Goal: Task Accomplishment & Management: Use online tool/utility

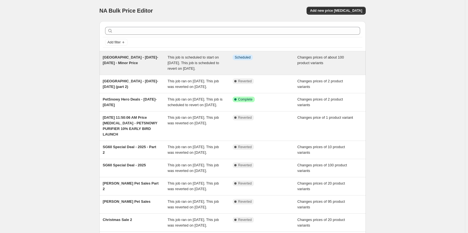
click at [146, 69] on div "[GEOGRAPHIC_DATA] - [DATE]-[DATE] - Minor Price" at bounding box center [135, 63] width 65 height 17
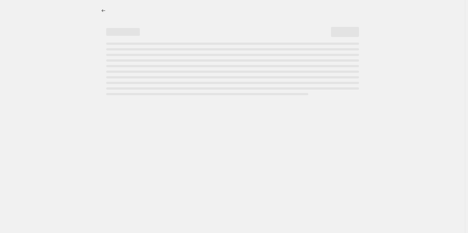
select select "inventory_quantity"
select select ">"
select select "not_equal"
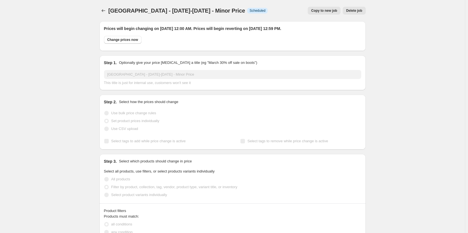
select select "vendor"
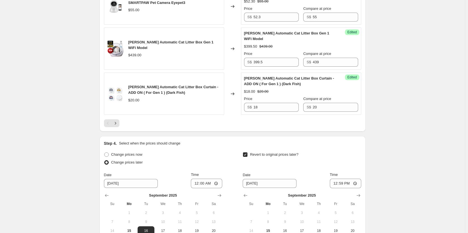
scroll to position [1066, 0]
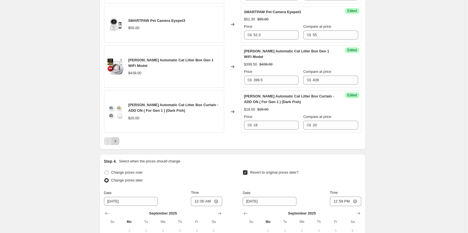
click at [117, 139] on icon "Next" at bounding box center [116, 142] width 6 height 6
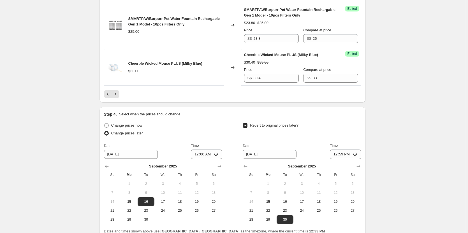
scroll to position [1036, 0]
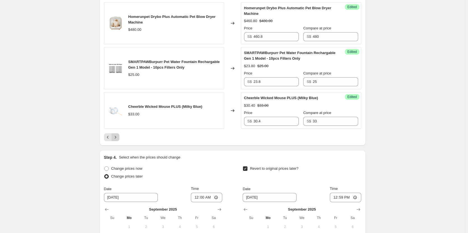
click at [117, 135] on icon "Next" at bounding box center [116, 138] width 6 height 6
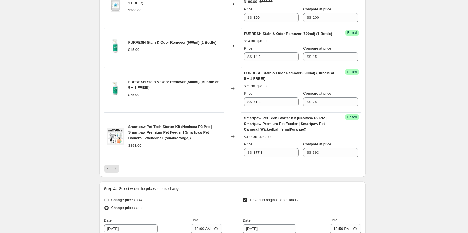
scroll to position [952, 0]
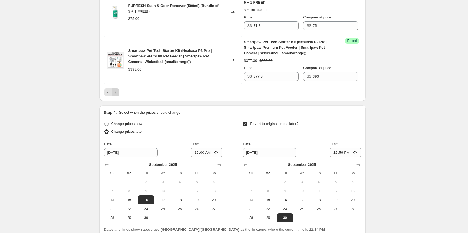
click at [118, 95] on icon "Next" at bounding box center [116, 93] width 6 height 6
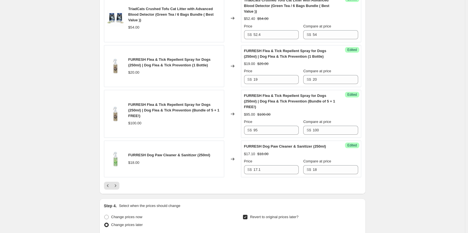
scroll to position [1178, 0]
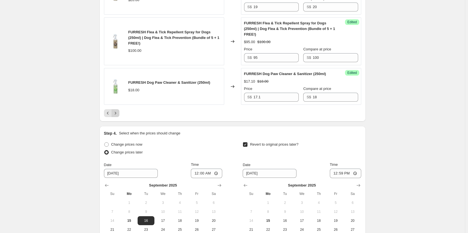
click at [118, 111] on icon "Next" at bounding box center [116, 114] width 6 height 6
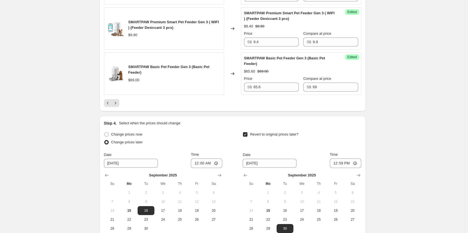
scroll to position [1122, 0]
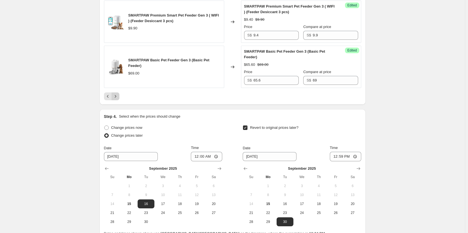
click at [118, 96] on icon "Next" at bounding box center [116, 97] width 6 height 6
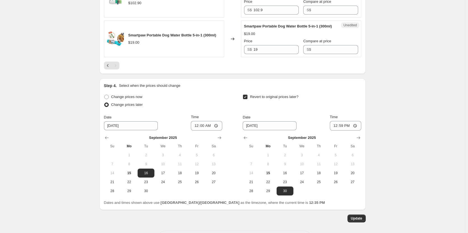
scroll to position [956, 0]
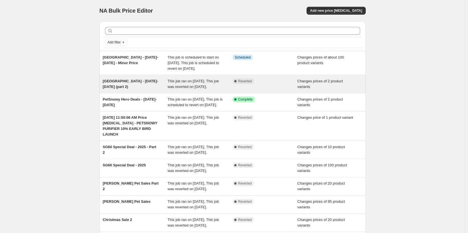
click at [139, 90] on div "[GEOGRAPHIC_DATA] - [DATE]-[DATE] (part 2)" at bounding box center [135, 84] width 65 height 11
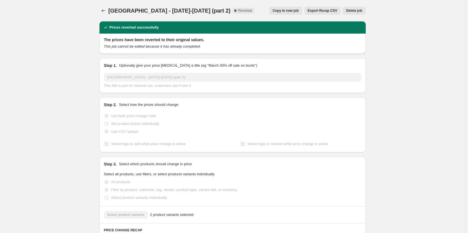
click at [295, 9] on span "Copy to new job" at bounding box center [286, 10] width 26 height 4
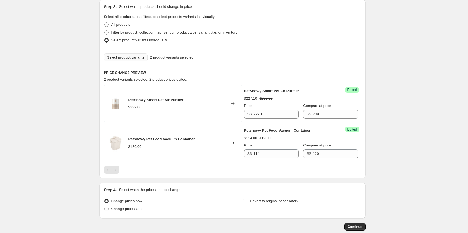
scroll to position [112, 0]
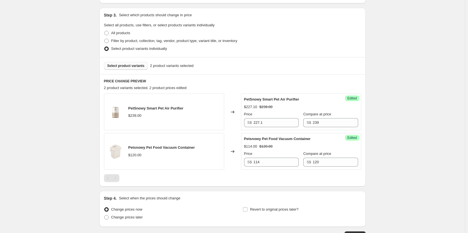
click at [138, 66] on span "Select product variants" at bounding box center [125, 66] width 37 height 4
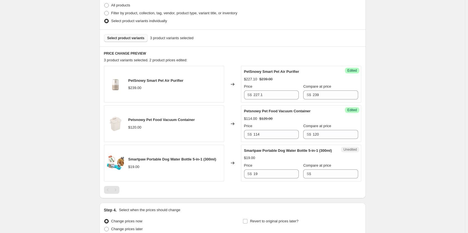
scroll to position [140, 0]
click at [313, 178] on input "Compare at price" at bounding box center [335, 173] width 45 height 9
type input "19"
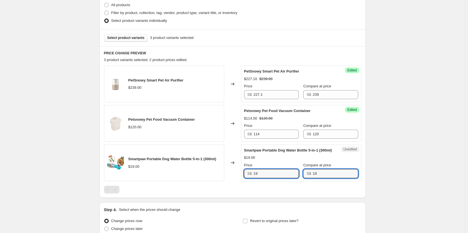
drag, startPoint x: 269, startPoint y: 180, endPoint x: 186, endPoint y: 165, distance: 84.6
click at [227, 174] on div "Smartpaw Portable Dog Water Bottle 5-in-1 (300ml) $19.00 Changed to Unedited Sm…" at bounding box center [232, 163] width 257 height 37
type input "18.1"
click at [75, 57] on div "Create new price change job. This page is ready Create new price change job Dra…" at bounding box center [232, 73] width 465 height 426
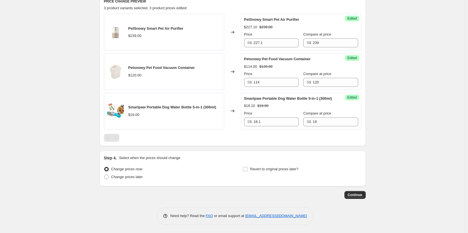
scroll to position [198, 0]
click at [138, 177] on span "Change prices later" at bounding box center [127, 177] width 32 height 4
click at [105, 175] on input "Change prices later" at bounding box center [104, 175] width 0 height 0
radio input "true"
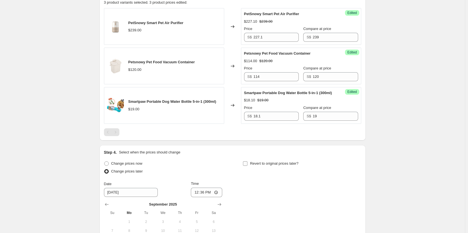
click at [247, 166] on input "Revert to original prices later?" at bounding box center [245, 164] width 4 height 4
checkbox input "true"
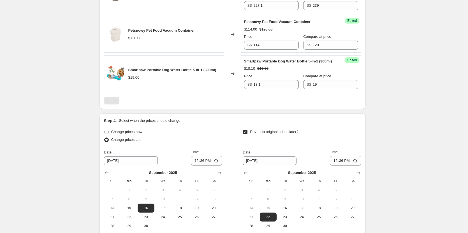
scroll to position [254, 0]
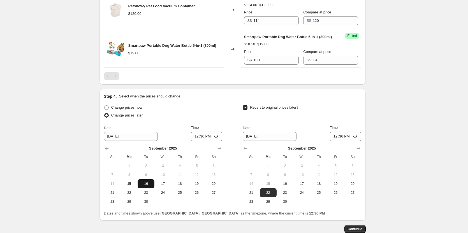
click at [144, 186] on span "16" at bounding box center [146, 184] width 12 height 4
click at [199, 141] on input "12:36" at bounding box center [206, 137] width 31 height 10
click at [204, 141] on input "12:36" at bounding box center [206, 137] width 31 height 10
type input "00:00"
click at [286, 204] on span "30" at bounding box center [285, 202] width 12 height 4
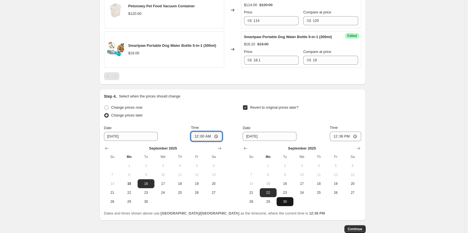
type input "9/30/2025"
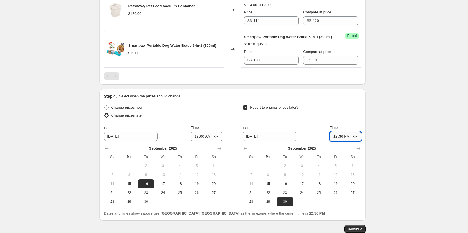
click at [338, 141] on input "12:36" at bounding box center [345, 137] width 31 height 10
type input "23:59"
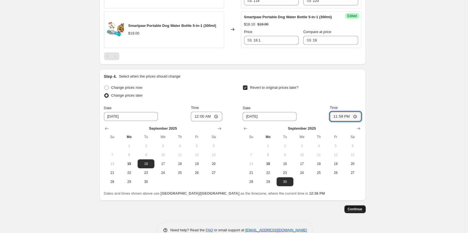
scroll to position [294, 0]
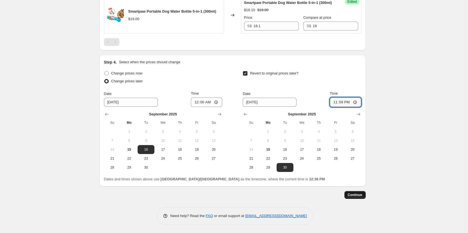
click at [355, 196] on span "Continue" at bounding box center [355, 195] width 15 height 4
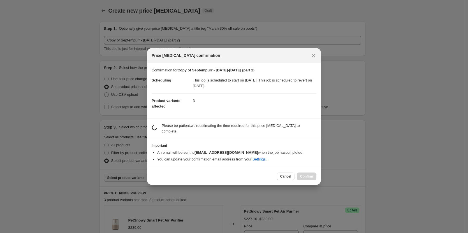
scroll to position [0, 0]
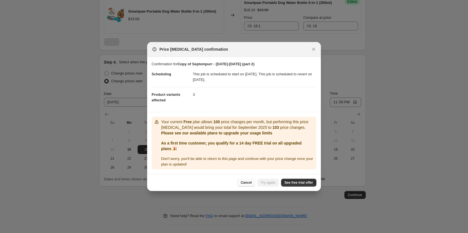
click at [245, 182] on span "Cancel" at bounding box center [246, 183] width 11 height 4
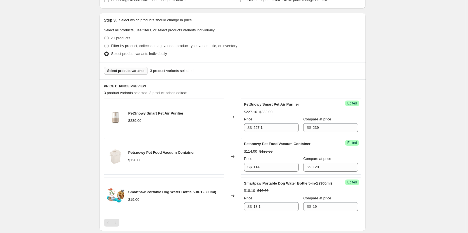
scroll to position [97, 0]
